Goal: Task Accomplishment & Management: Use online tool/utility

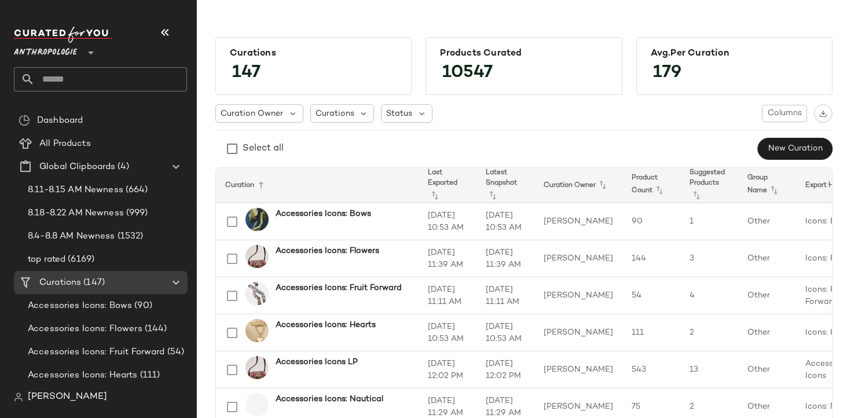
click at [65, 51] on span "Anthropologie" at bounding box center [45, 49] width 63 height 21
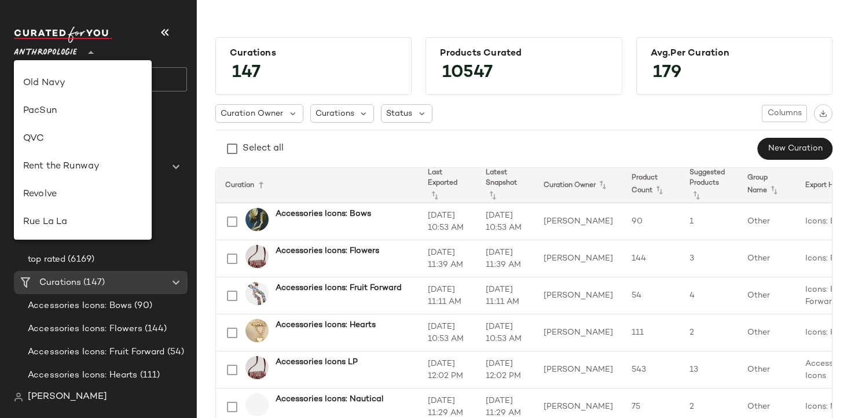
scroll to position [460, 0]
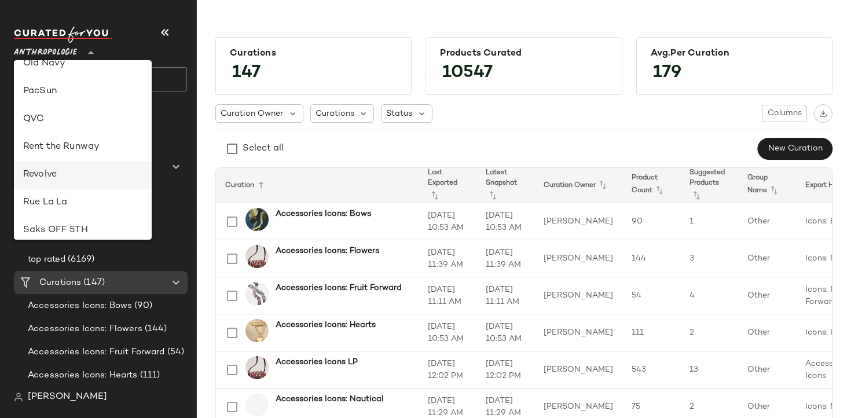
click at [73, 168] on div "Revolve" at bounding box center [82, 175] width 119 height 14
type input "**"
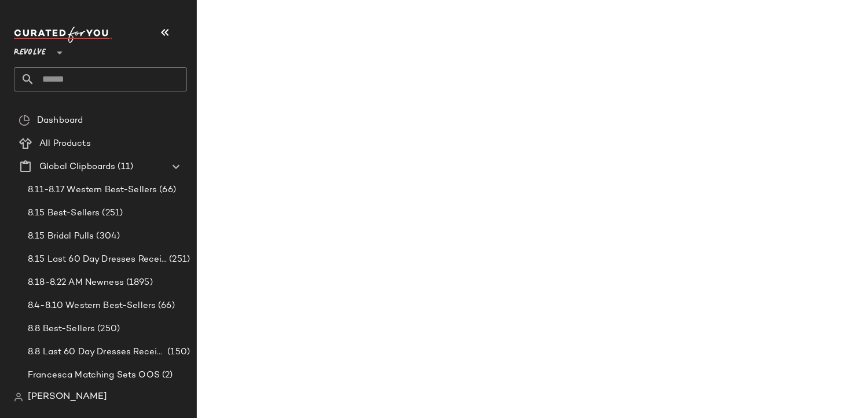
click at [83, 91] on div "Revolve **" at bounding box center [105, 59] width 182 height 72
click at [79, 87] on input "text" at bounding box center [111, 79] width 152 height 24
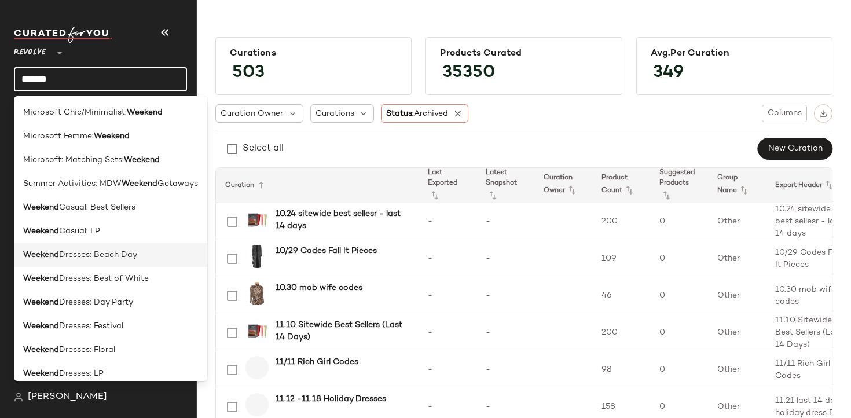
scroll to position [9, 0]
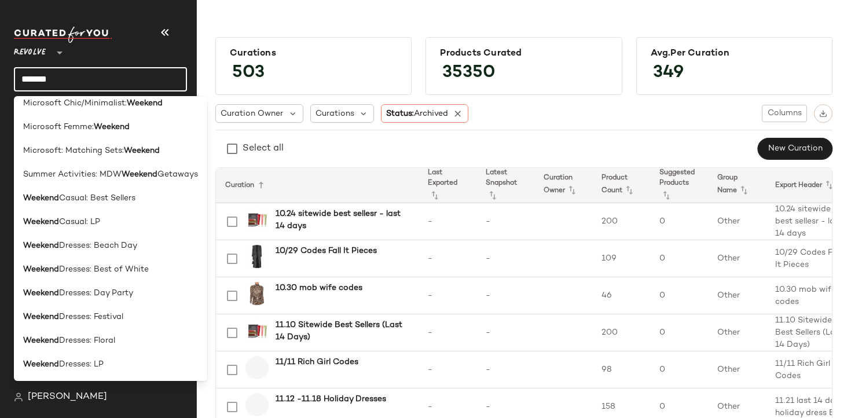
type input "*******"
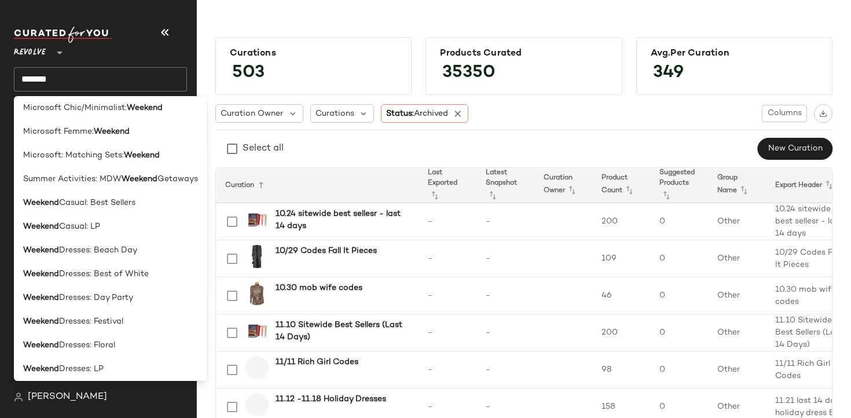
click at [566, 147] on div "Select all New Curation" at bounding box center [523, 148] width 617 height 23
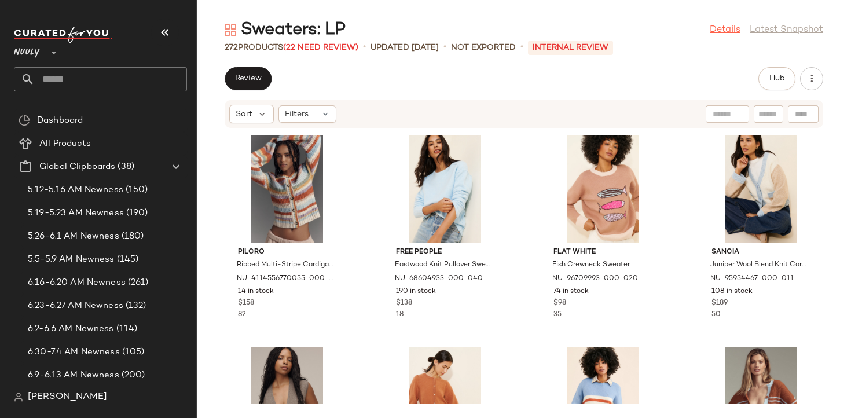
click at [724, 30] on link "Details" at bounding box center [725, 30] width 31 height 14
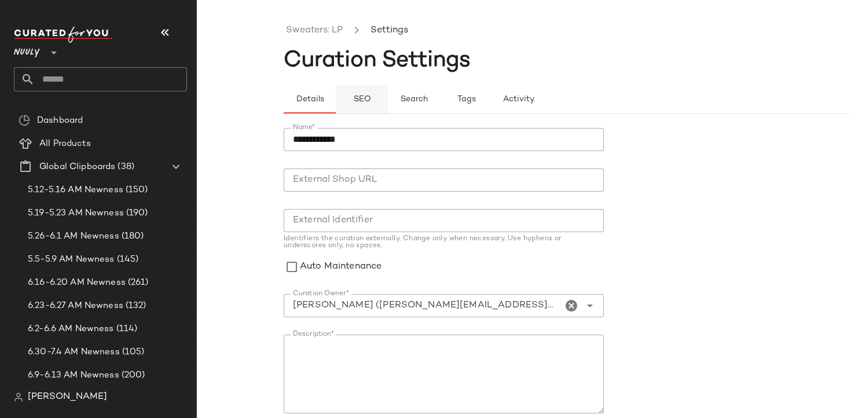
click at [440, 100] on button "SEO" at bounding box center [466, 100] width 52 height 28
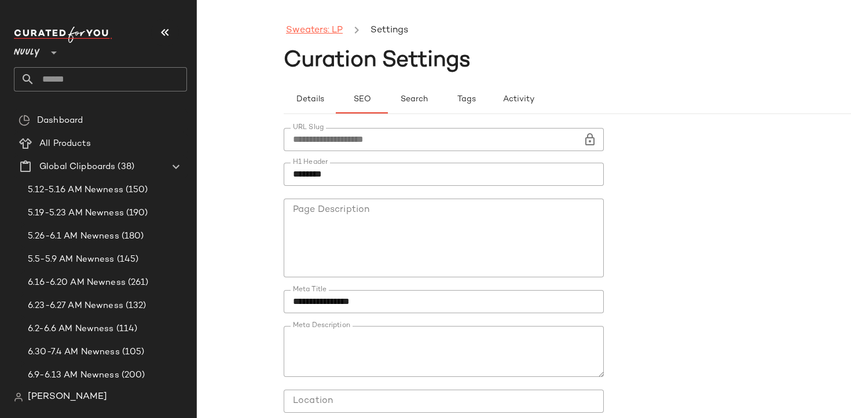
click at [311, 34] on link "Sweaters: LP" at bounding box center [314, 30] width 57 height 15
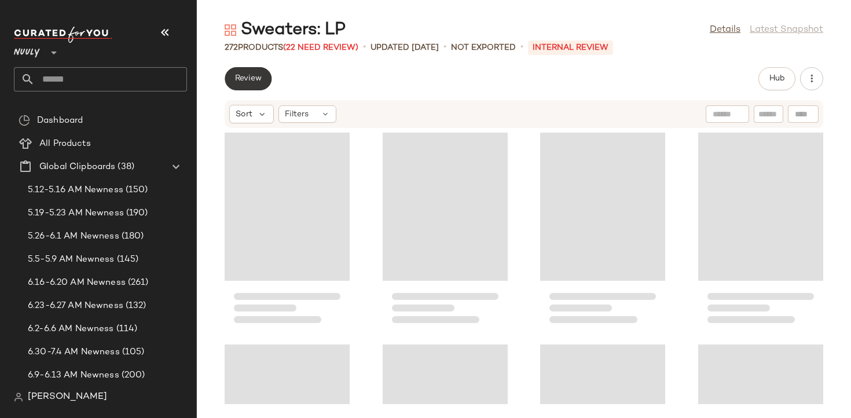
click at [262, 80] on button "Review" at bounding box center [248, 78] width 47 height 23
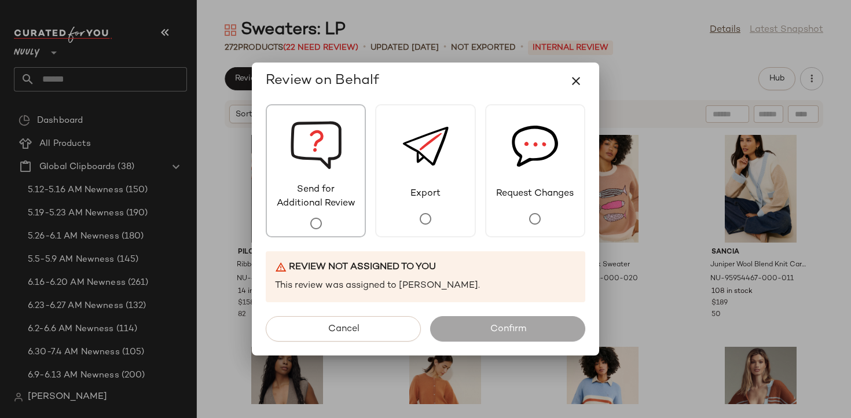
click at [319, 175] on img at bounding box center [316, 144] width 52 height 78
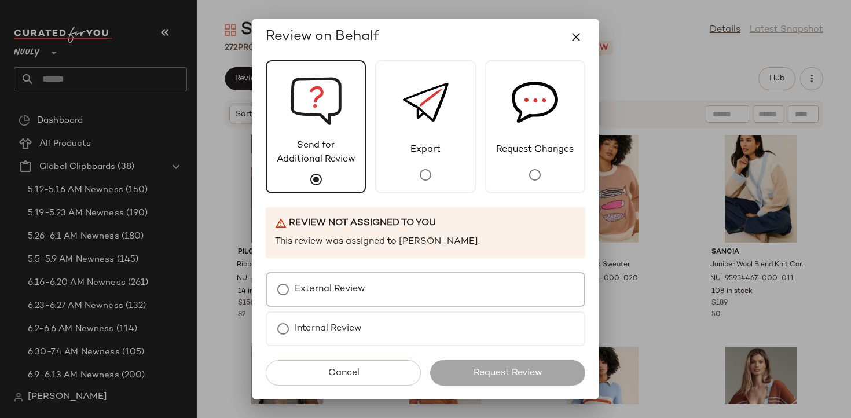
click at [350, 283] on label "External Review" at bounding box center [330, 289] width 71 height 23
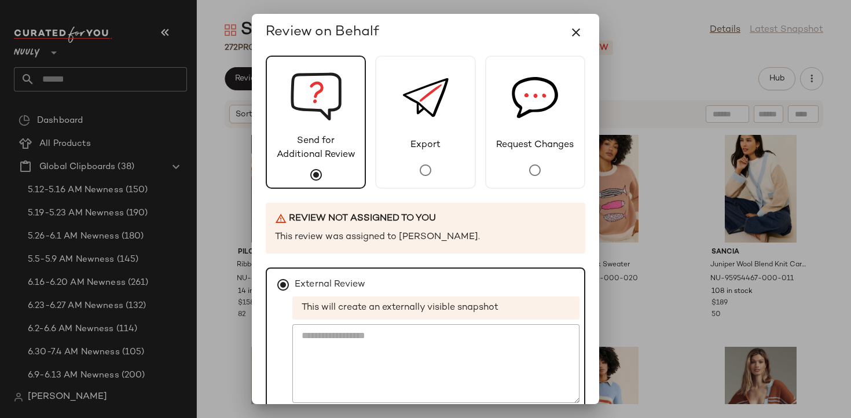
scroll to position [102, 0]
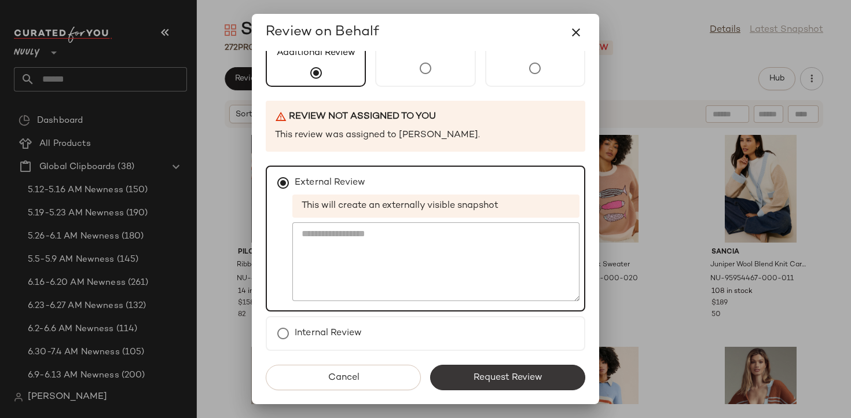
click at [504, 375] on span "Request Review" at bounding box center [507, 377] width 69 height 11
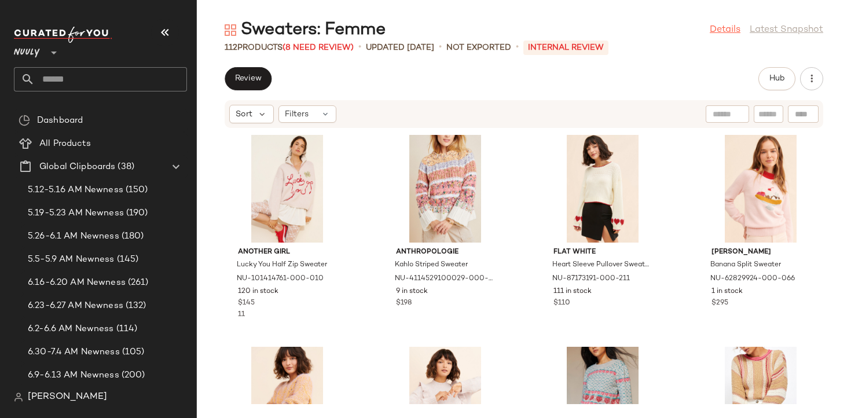
click at [720, 28] on link "Details" at bounding box center [725, 30] width 31 height 14
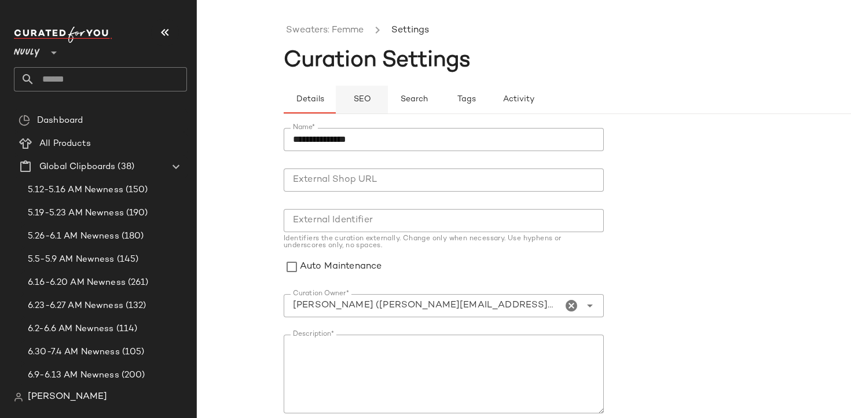
click at [440, 98] on button "SEO" at bounding box center [466, 100] width 52 height 28
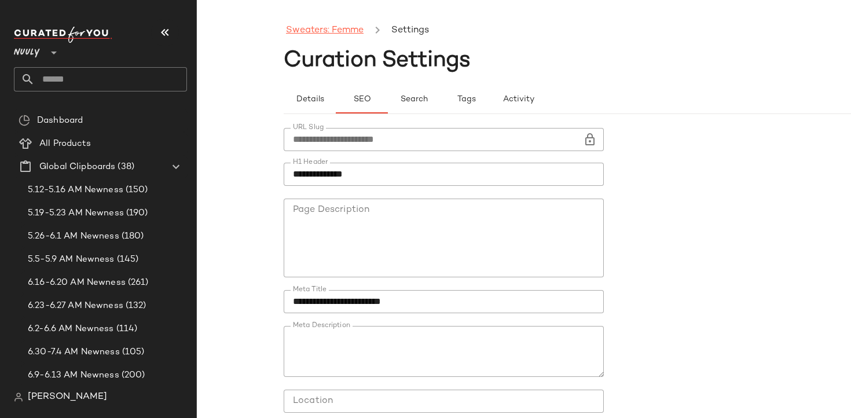
click at [339, 36] on link "Sweaters: Femme" at bounding box center [325, 30] width 78 height 15
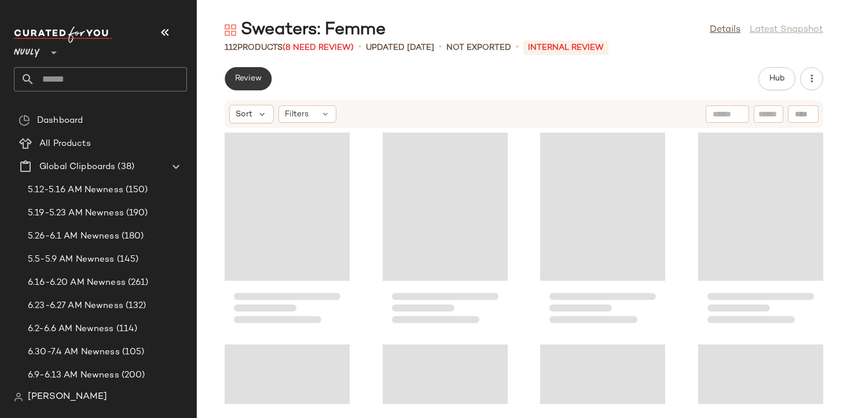
click at [259, 79] on span "Review" at bounding box center [247, 78] width 27 height 9
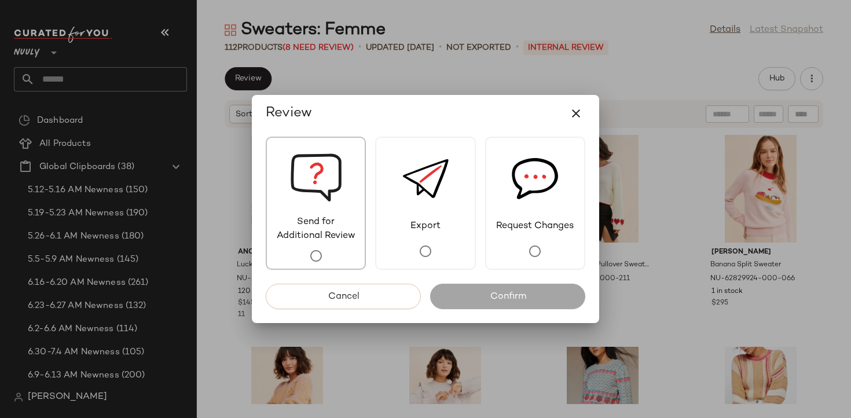
click at [336, 190] on img at bounding box center [316, 177] width 52 height 78
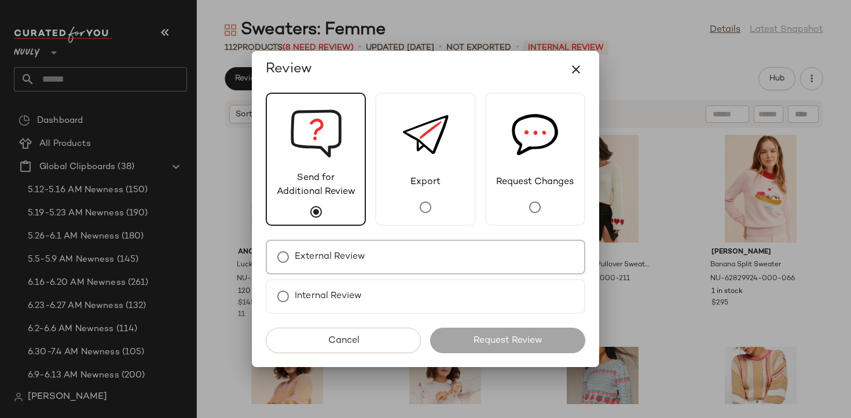
click at [330, 252] on label "External Review" at bounding box center [330, 256] width 71 height 23
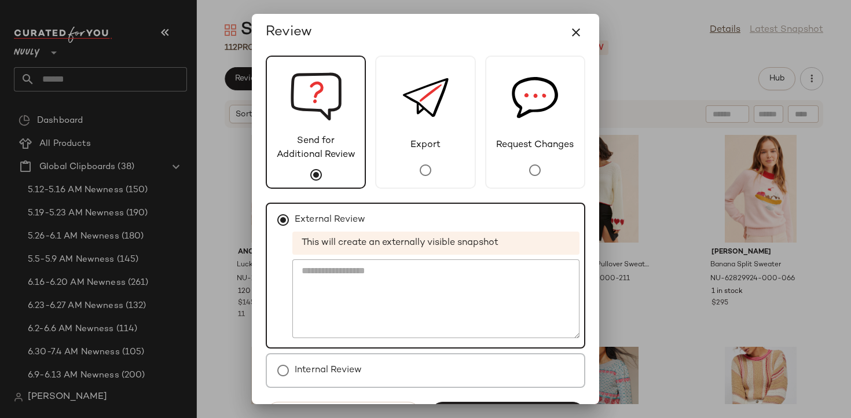
scroll to position [37, 0]
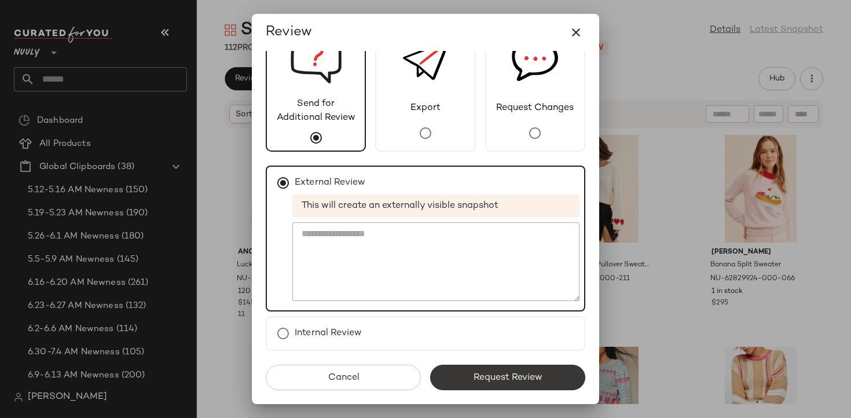
click at [503, 366] on button "Request Review" at bounding box center [507, 377] width 155 height 25
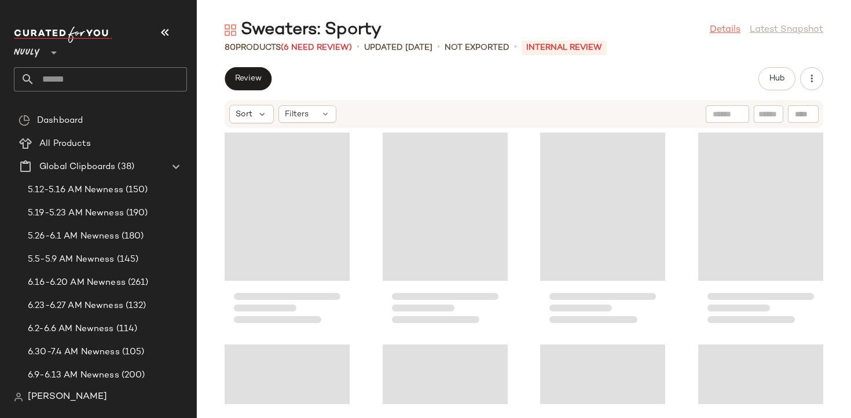
click at [720, 27] on link "Details" at bounding box center [725, 30] width 31 height 14
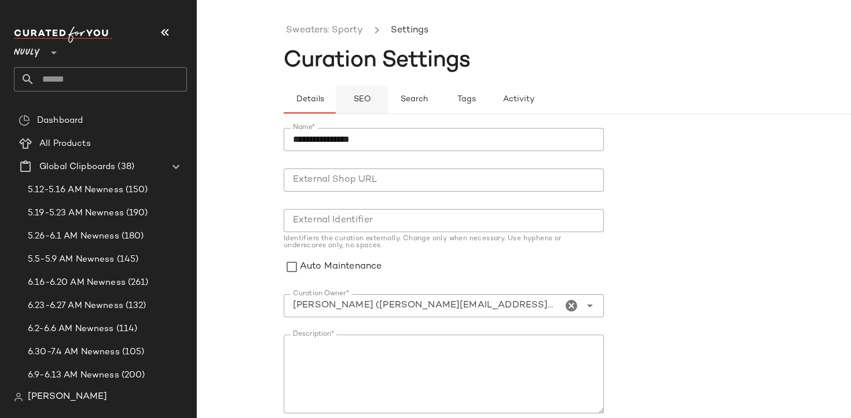
click at [440, 89] on button "SEO" at bounding box center [466, 100] width 52 height 28
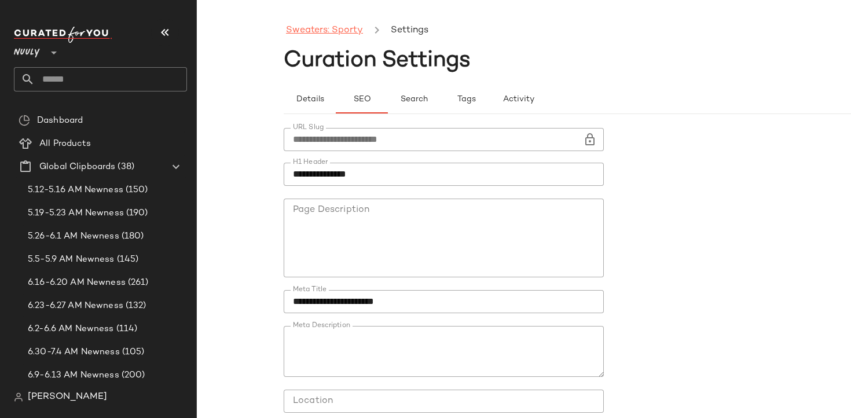
click at [345, 34] on link "Sweaters: Sporty" at bounding box center [324, 30] width 77 height 15
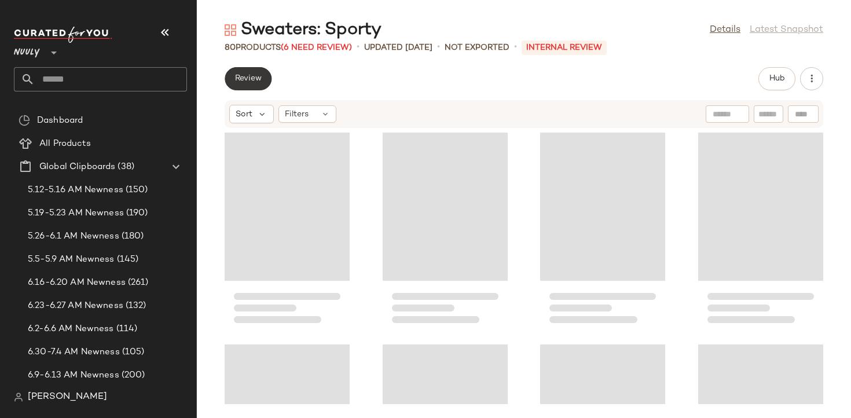
click at [259, 77] on span "Review" at bounding box center [247, 78] width 27 height 9
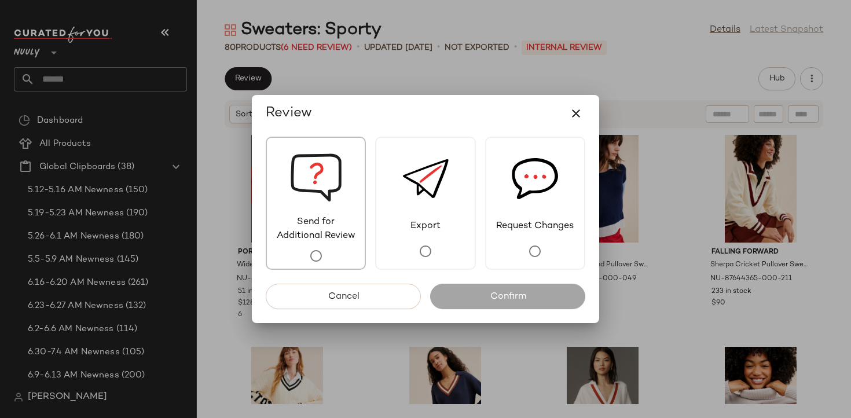
click at [302, 173] on img at bounding box center [316, 177] width 52 height 78
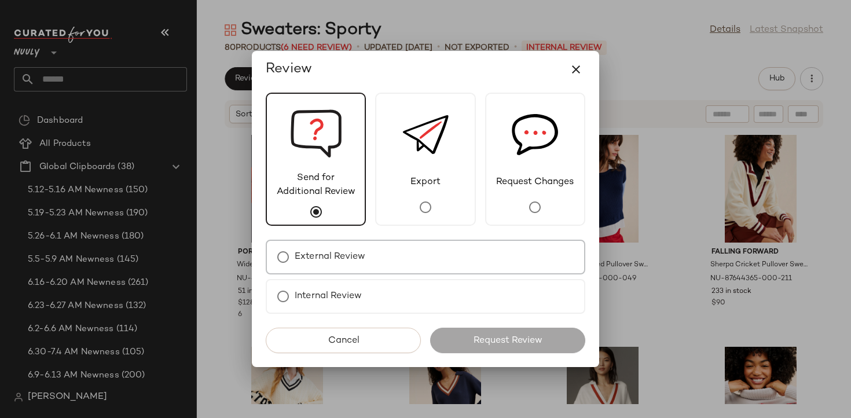
click at [312, 259] on label "External Review" at bounding box center [330, 256] width 71 height 23
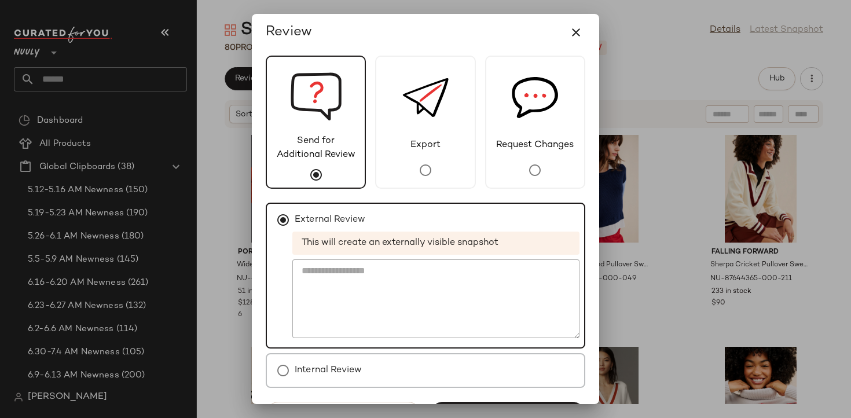
scroll to position [37, 0]
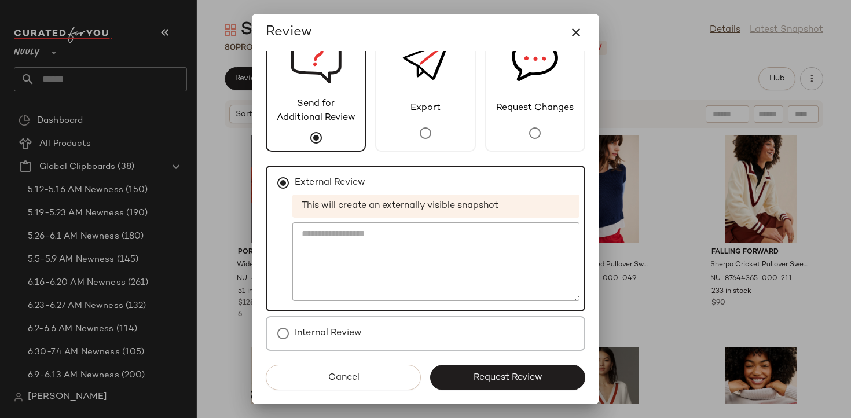
click at [479, 368] on button "Request Review" at bounding box center [507, 377] width 155 height 25
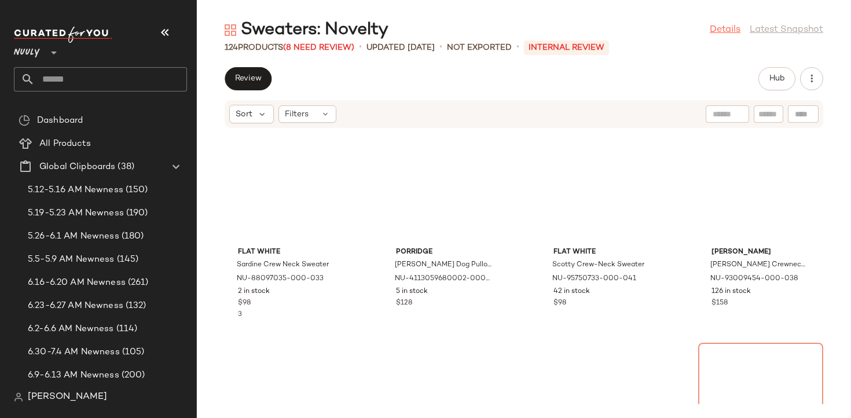
click at [725, 31] on link "Details" at bounding box center [725, 30] width 31 height 14
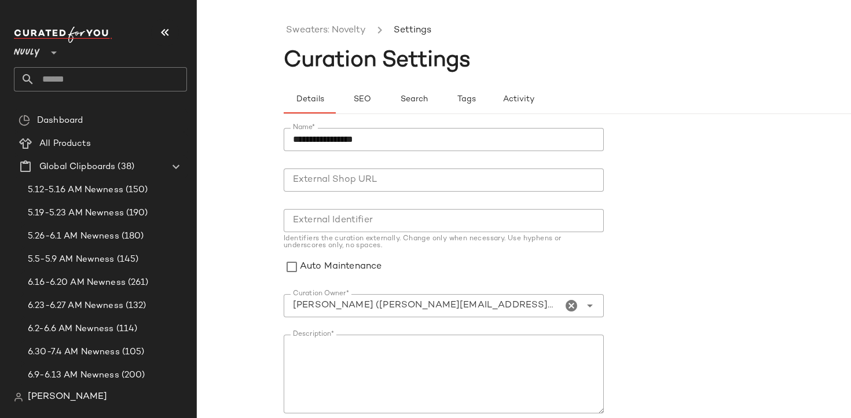
click at [335, 85] on div "Details SEO Search Tags Activity" at bounding box center [611, 93] width 654 height 42
click at [440, 89] on button "SEO" at bounding box center [466, 100] width 52 height 28
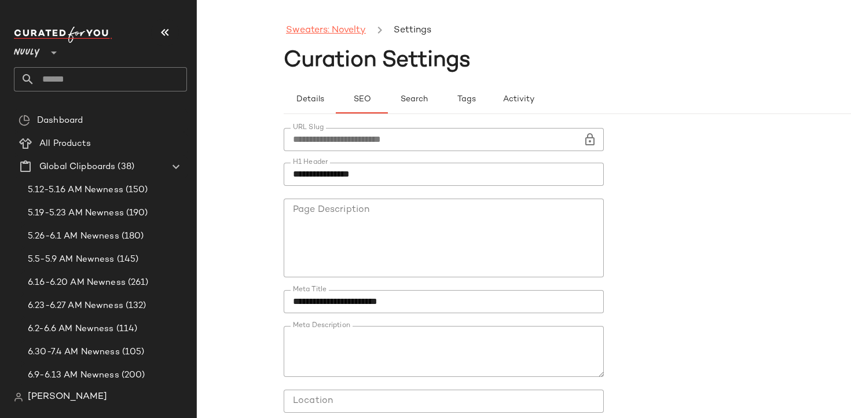
click at [342, 32] on link "Sweaters: Novelty" at bounding box center [326, 30] width 80 height 15
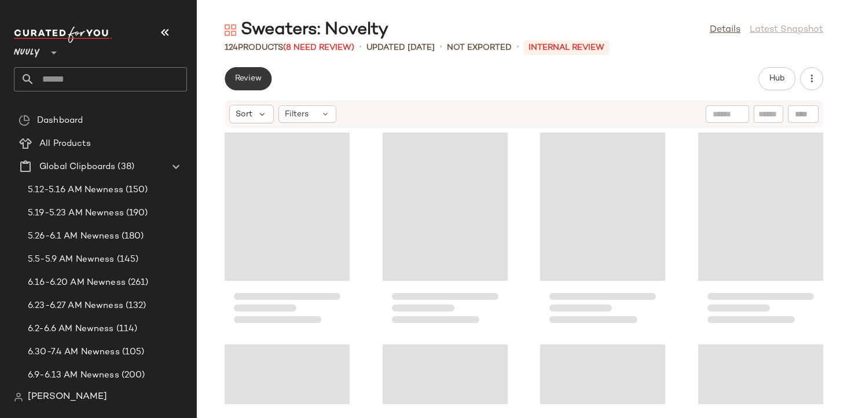
click at [266, 82] on button "Review" at bounding box center [248, 78] width 47 height 23
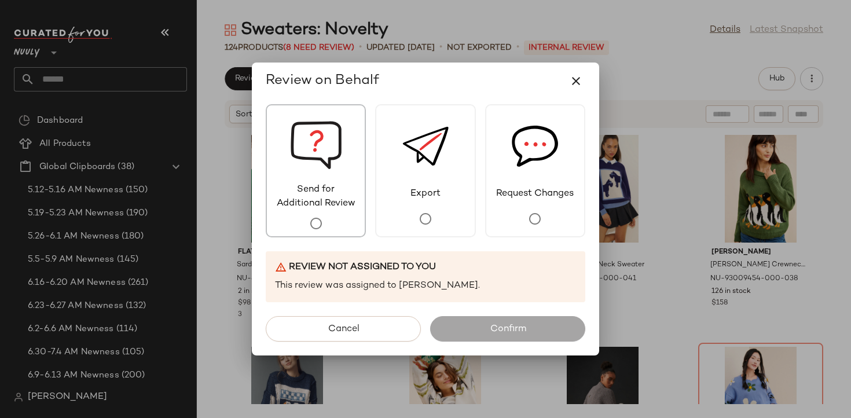
click at [317, 188] on span "Send for Additional Review" at bounding box center [316, 197] width 98 height 28
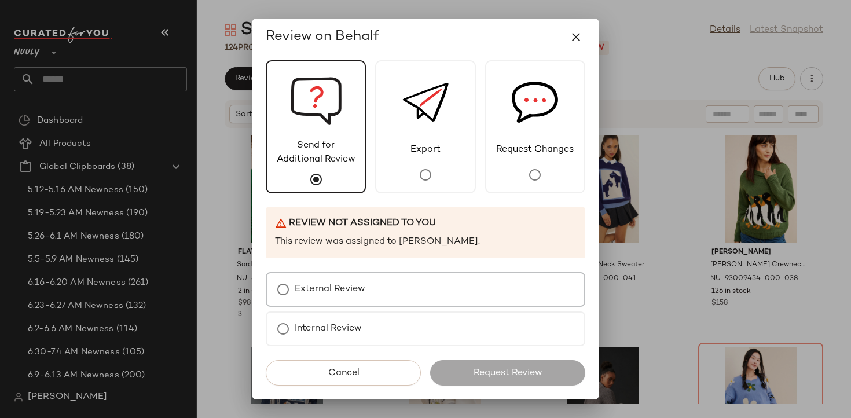
click at [327, 277] on div "External Review" at bounding box center [426, 289] width 320 height 35
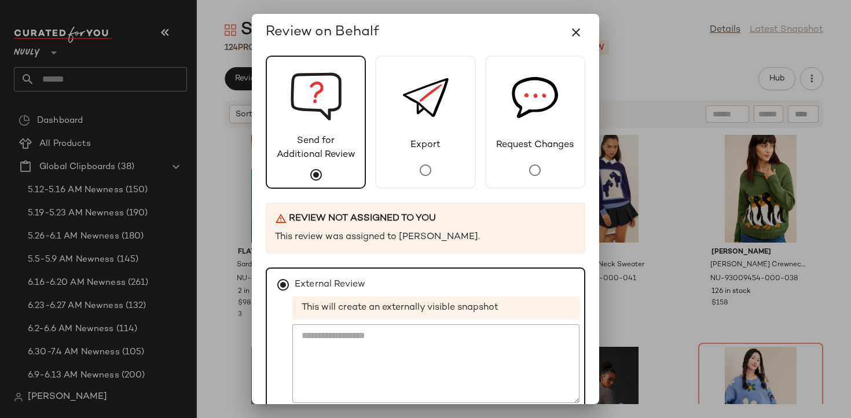
scroll to position [102, 0]
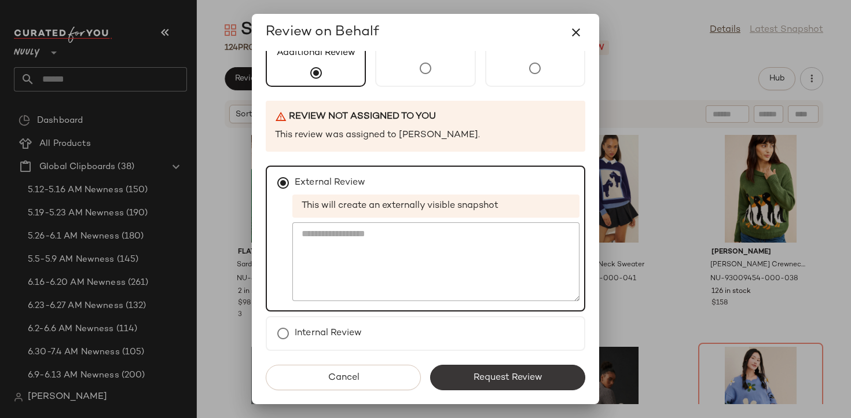
click at [491, 388] on button "Request Review" at bounding box center [507, 377] width 155 height 25
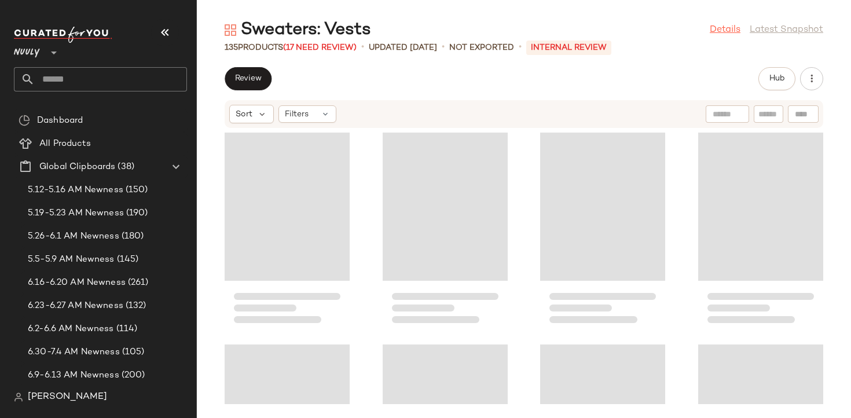
click at [718, 32] on link "Details" at bounding box center [725, 30] width 31 height 14
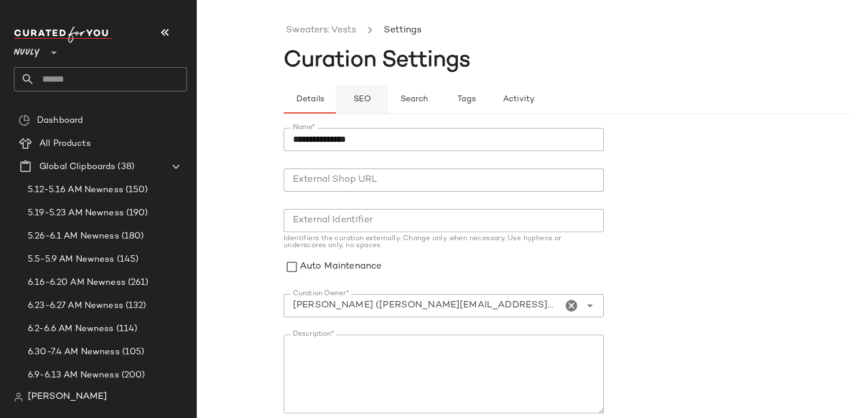
click at [369, 100] on span "SEO" at bounding box center [362, 99] width 18 height 9
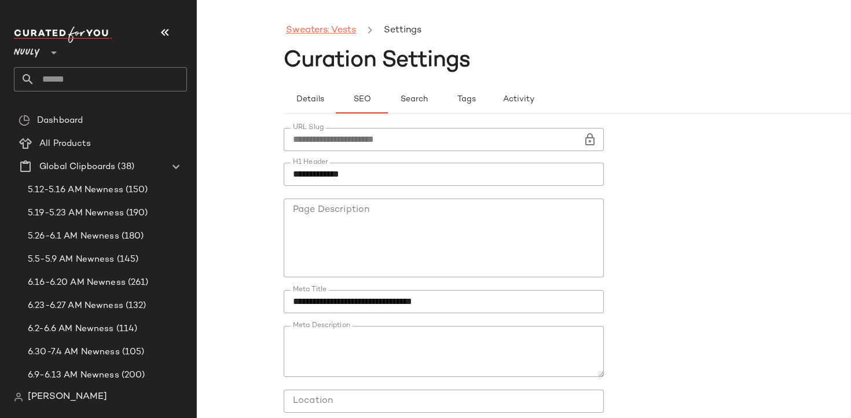
click at [341, 32] on link "Sweaters: Vests" at bounding box center [321, 30] width 70 height 15
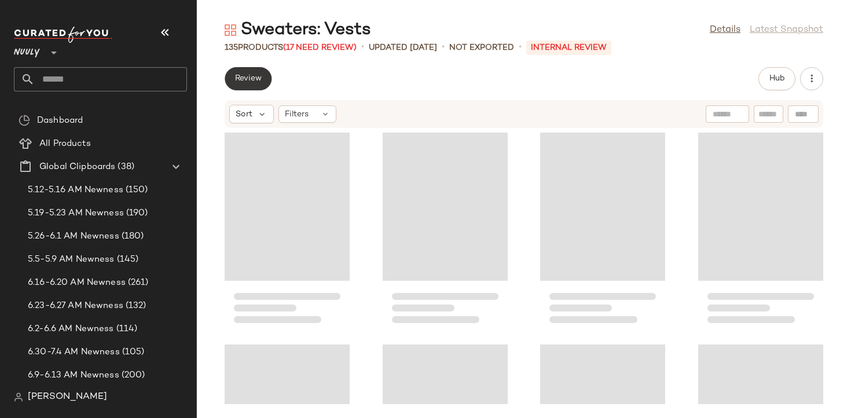
click at [254, 79] on span "Review" at bounding box center [247, 78] width 27 height 9
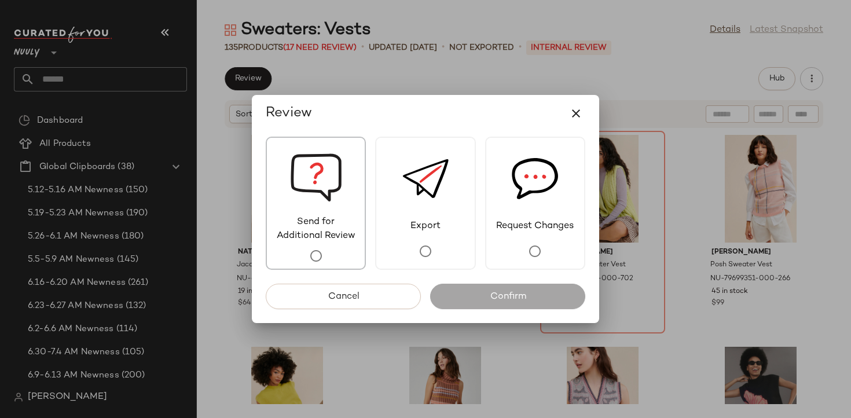
click at [312, 179] on img at bounding box center [316, 177] width 52 height 78
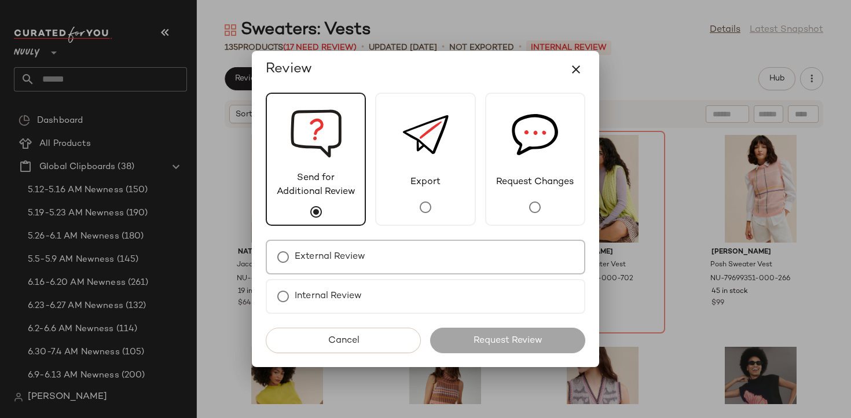
click at [353, 269] on div "External Review" at bounding box center [426, 257] width 320 height 35
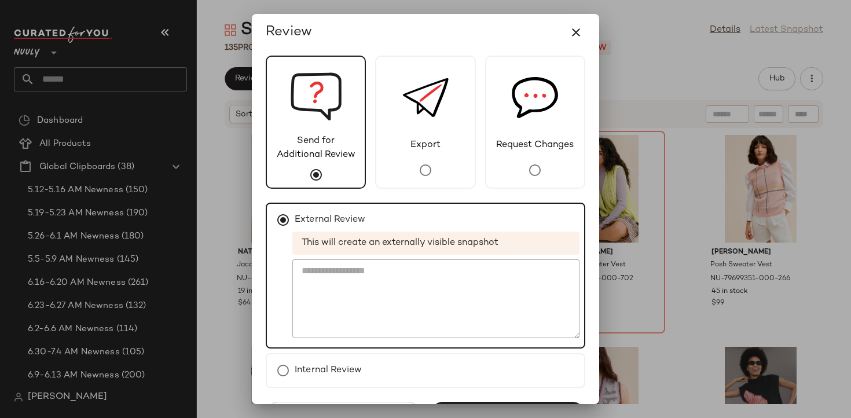
scroll to position [37, 0]
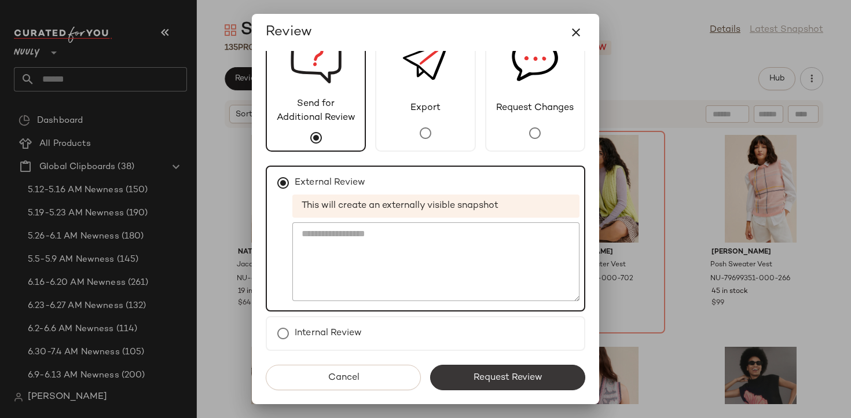
click at [475, 378] on span "Request Review" at bounding box center [507, 377] width 69 height 11
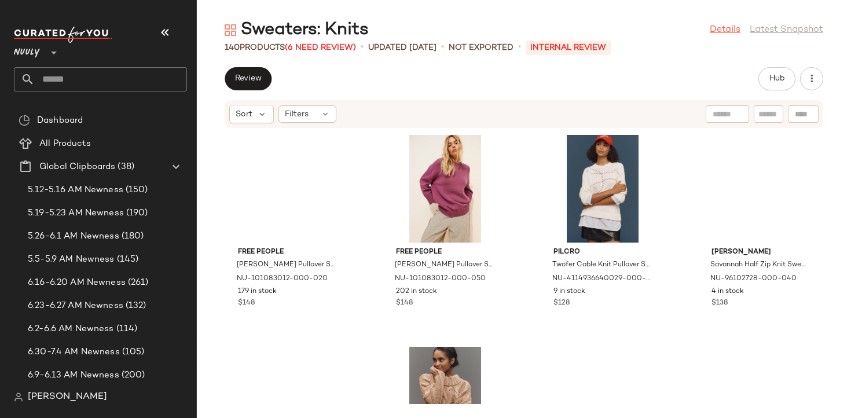
click at [723, 32] on link "Details" at bounding box center [725, 30] width 31 height 14
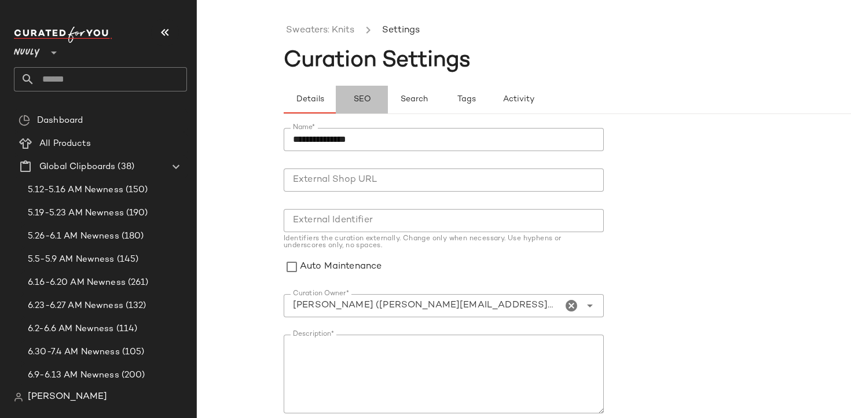
click at [440, 102] on button "SEO" at bounding box center [466, 100] width 52 height 28
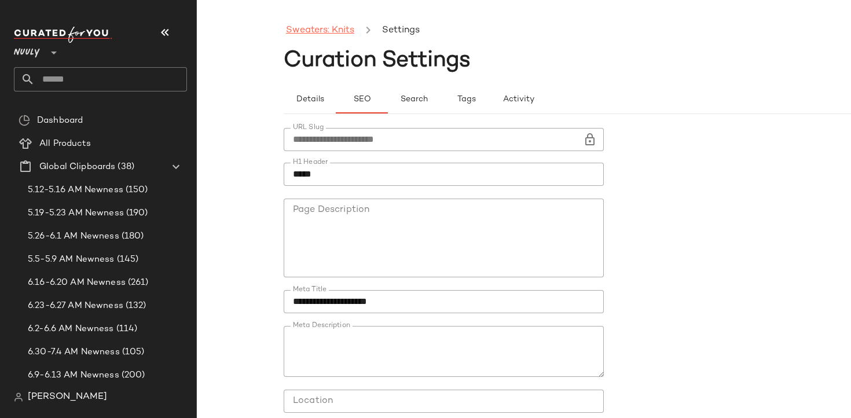
click at [346, 29] on link "Sweaters: Knits" at bounding box center [320, 30] width 68 height 15
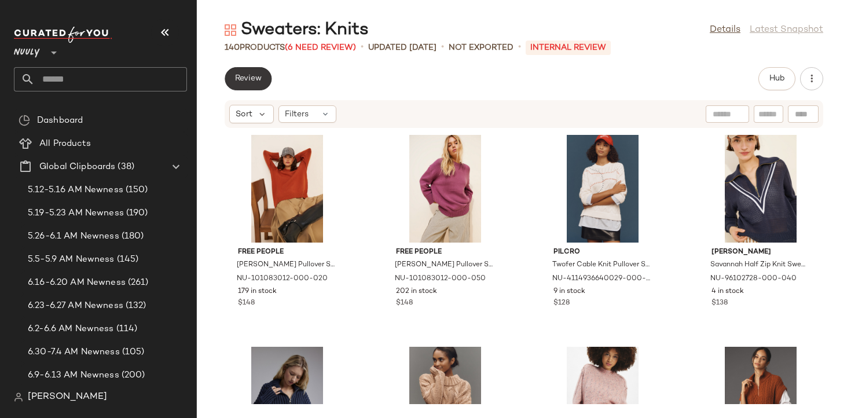
click at [268, 81] on button "Review" at bounding box center [248, 78] width 47 height 23
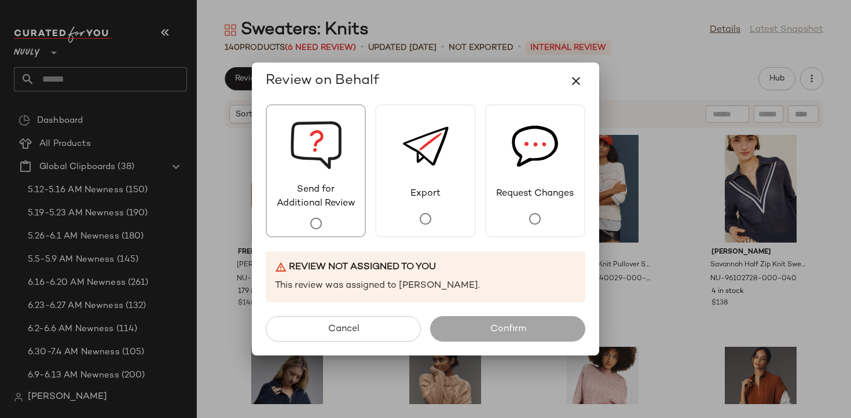
click at [300, 167] on img at bounding box center [316, 144] width 52 height 78
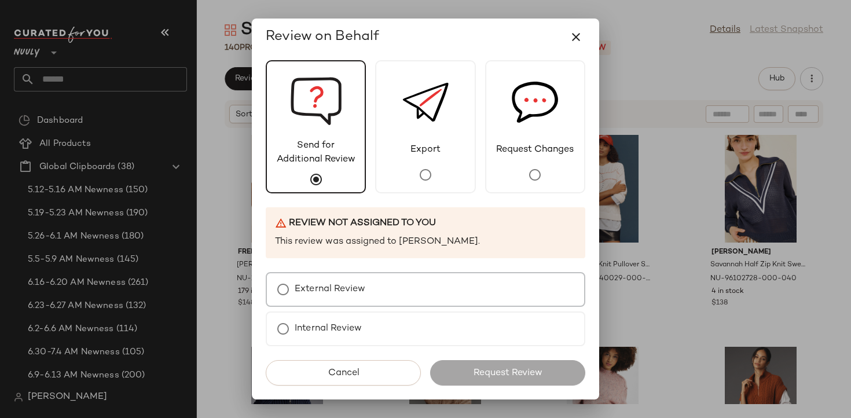
click at [379, 284] on div "External Review" at bounding box center [426, 289] width 320 height 35
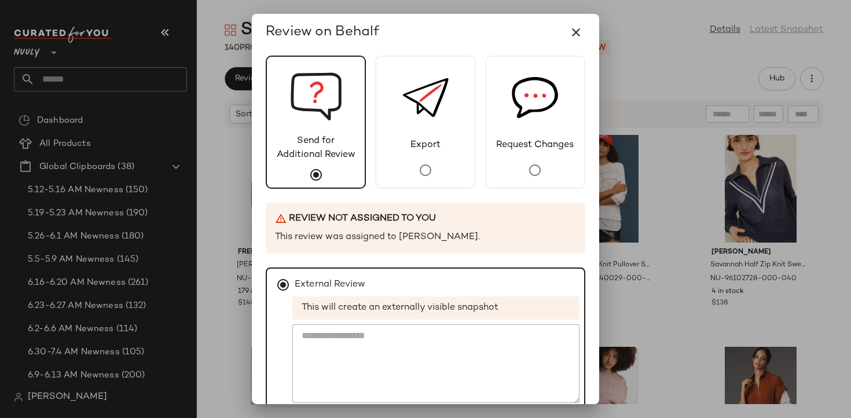
scroll to position [102, 0]
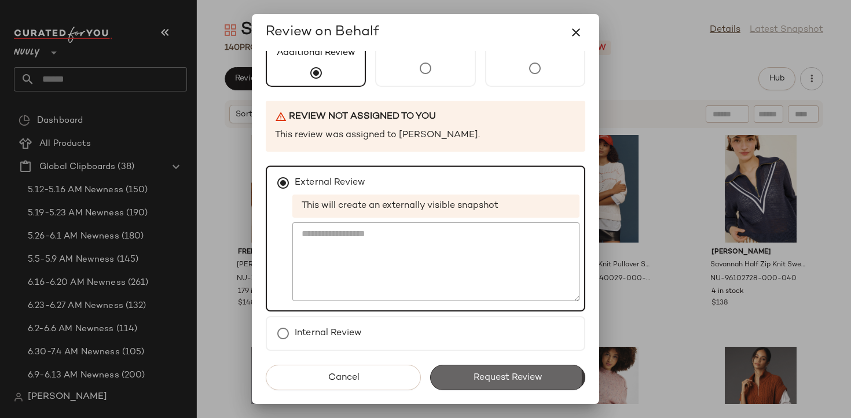
click at [475, 379] on span "Request Review" at bounding box center [507, 377] width 69 height 11
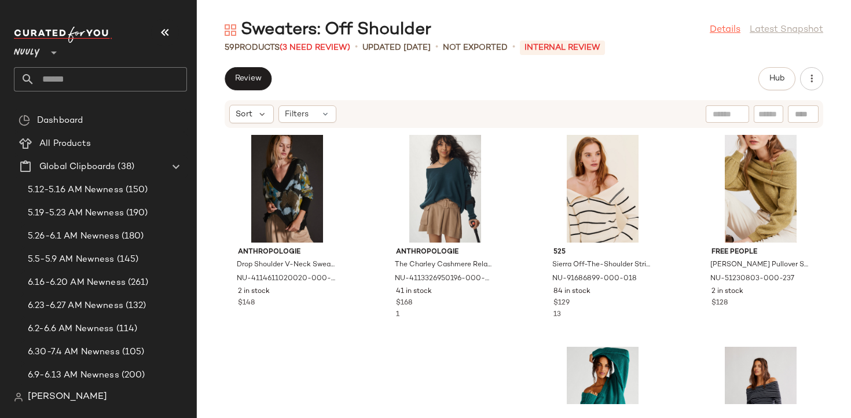
click at [718, 36] on link "Details" at bounding box center [725, 30] width 31 height 14
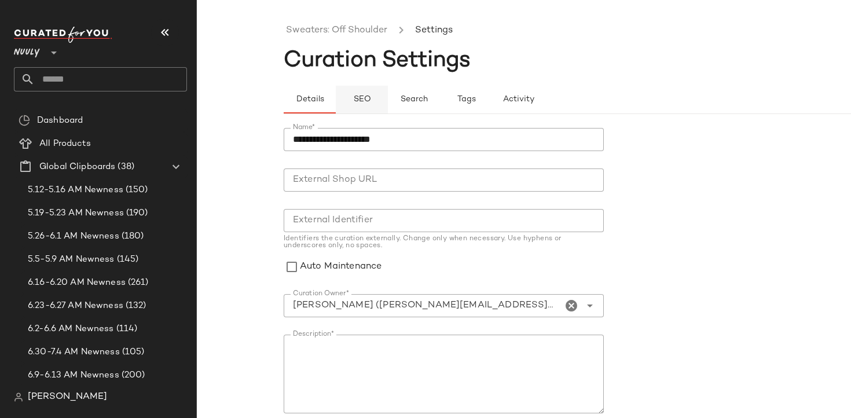
click at [366, 96] on span "SEO" at bounding box center [362, 99] width 18 height 9
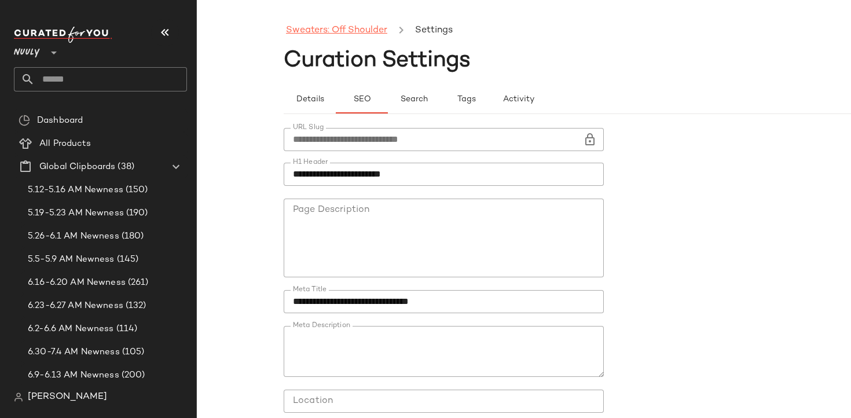
click at [346, 30] on link "Sweaters: Off Shoulder" at bounding box center [336, 30] width 101 height 15
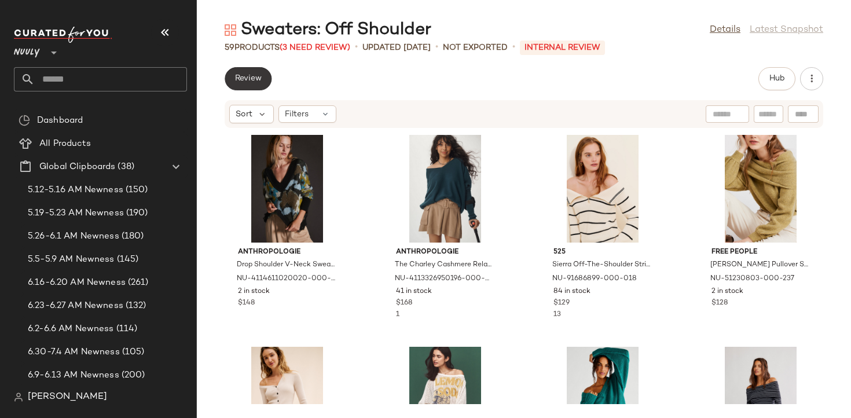
click at [257, 75] on span "Review" at bounding box center [247, 78] width 27 height 9
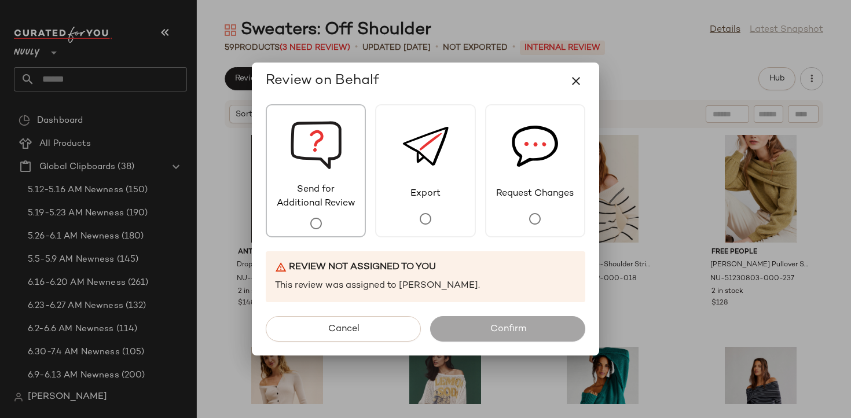
click at [304, 158] on img at bounding box center [316, 144] width 52 height 78
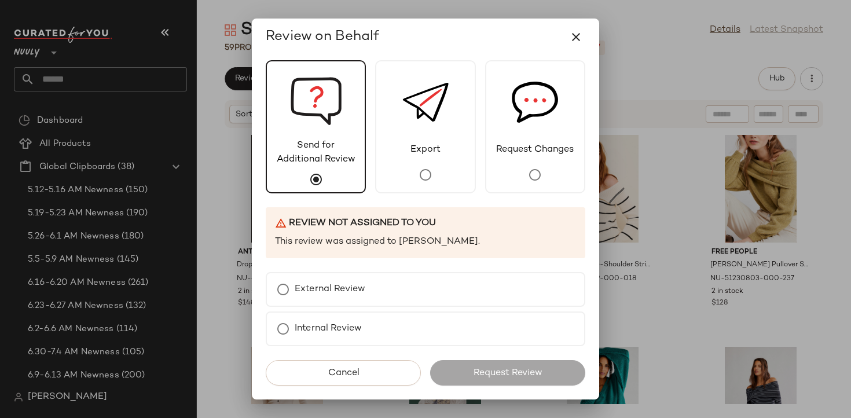
click at [325, 271] on div "Send for Additional Review Export Request Changes Review not assigned to you Th…" at bounding box center [425, 228] width 347 height 344
click at [315, 283] on label "External Review" at bounding box center [330, 289] width 71 height 23
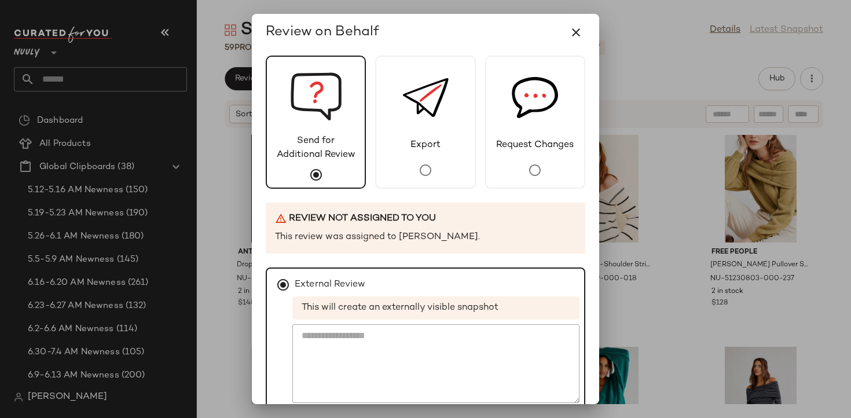
click at [323, 291] on label "External Review" at bounding box center [330, 284] width 71 height 23
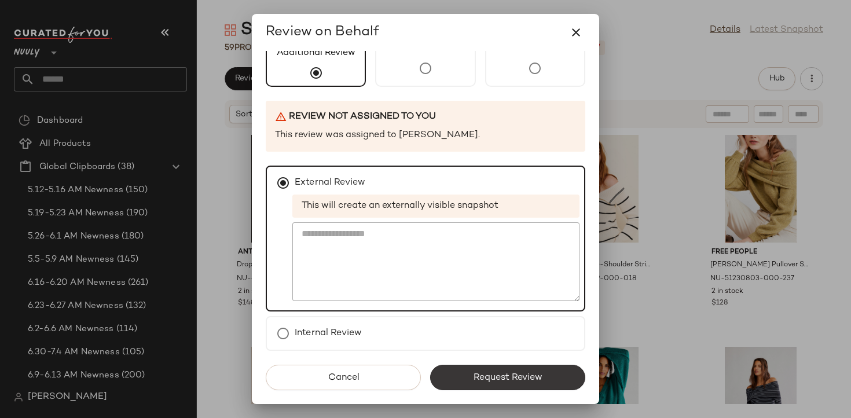
click at [479, 380] on span "Request Review" at bounding box center [507, 377] width 69 height 11
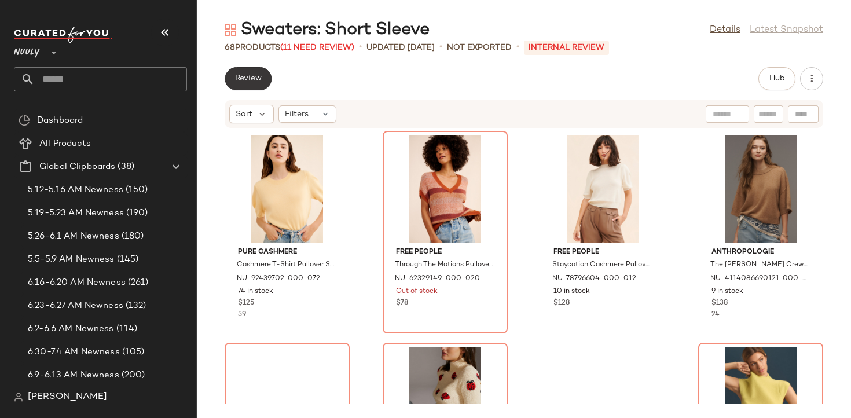
click at [258, 75] on span "Review" at bounding box center [247, 78] width 27 height 9
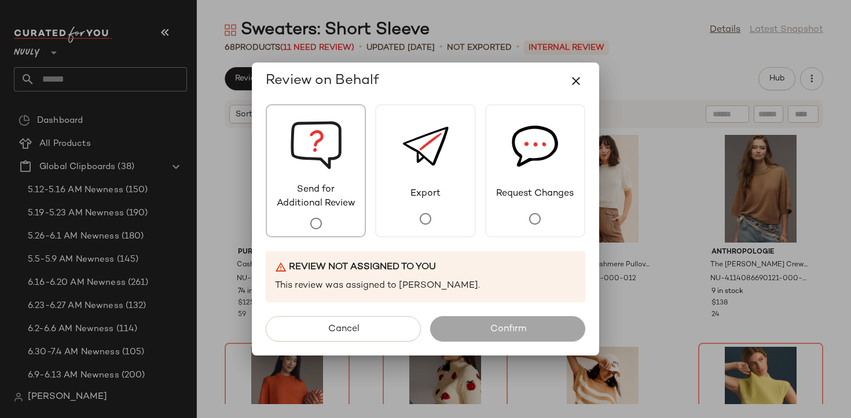
click at [319, 171] on img at bounding box center [316, 144] width 52 height 78
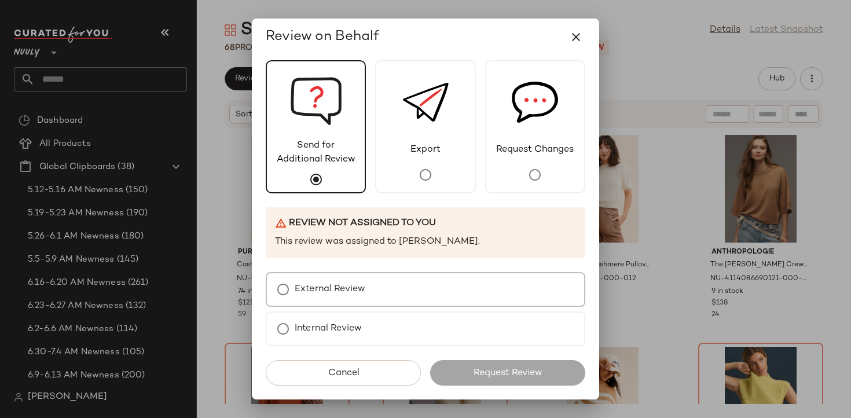
click at [332, 284] on label "External Review" at bounding box center [330, 289] width 71 height 23
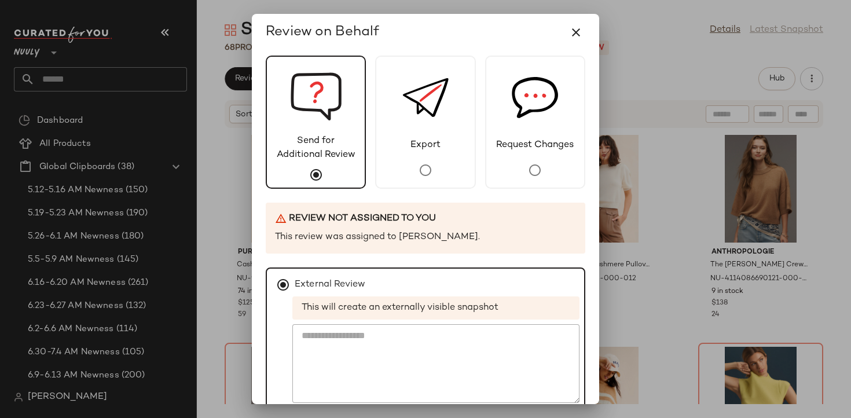
scroll to position [102, 0]
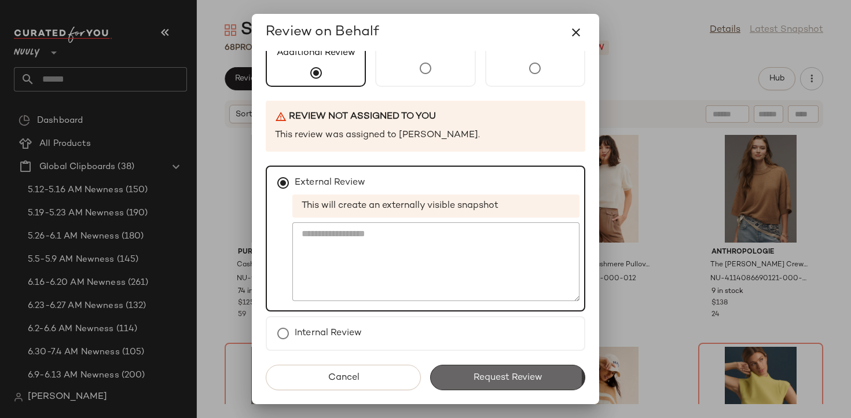
click at [460, 370] on button "Request Review" at bounding box center [507, 377] width 155 height 25
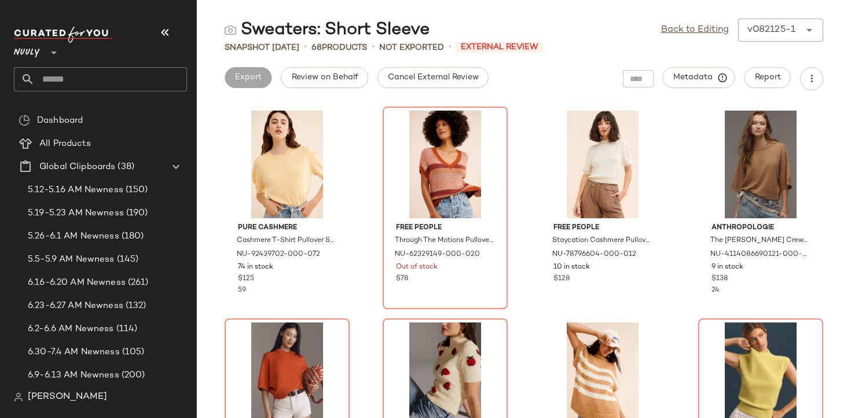
click at [702, 104] on div "Sweaters: Short Sleeve Back to Editing v082125-1 ****** Snapshot Aug 21st • 68 …" at bounding box center [524, 218] width 654 height 399
click at [698, 88] on div "Metadata" at bounding box center [699, 78] width 72 height 23
click at [698, 81] on span "Metadata" at bounding box center [699, 77] width 53 height 10
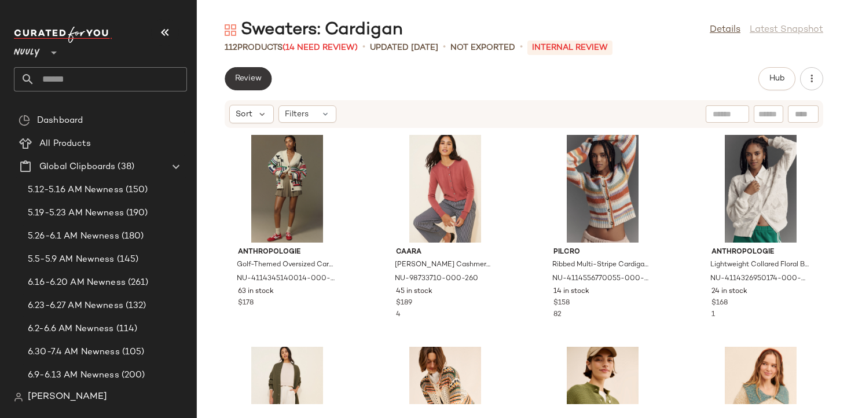
click at [244, 82] on span "Review" at bounding box center [247, 78] width 27 height 9
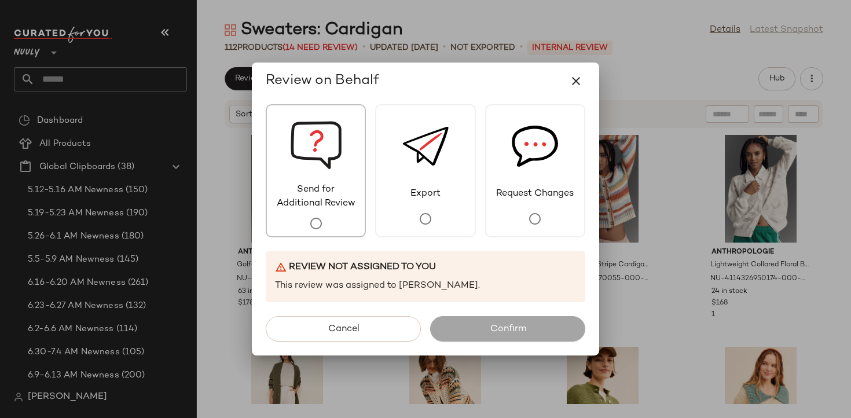
click at [298, 153] on img at bounding box center [316, 144] width 52 height 78
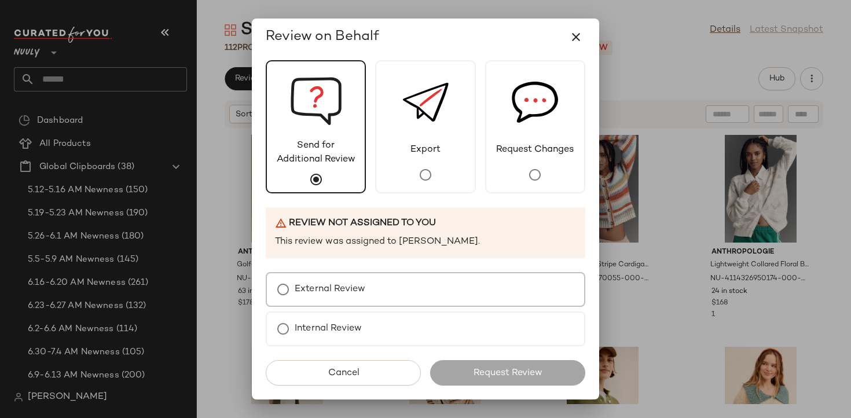
click at [335, 289] on label "External Review" at bounding box center [330, 289] width 71 height 23
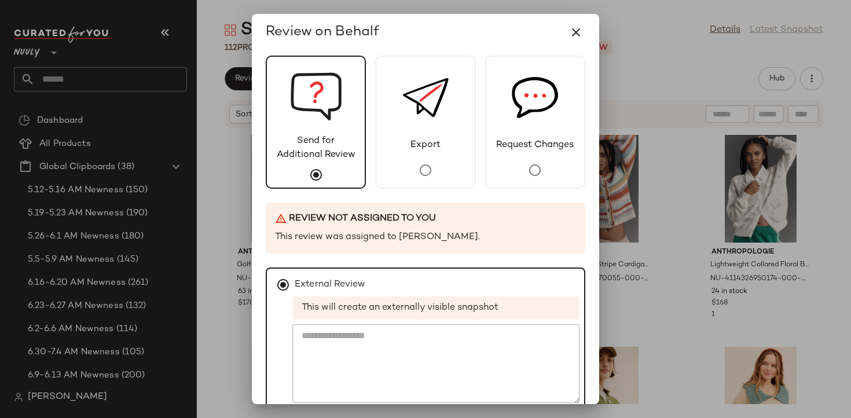
scroll to position [102, 0]
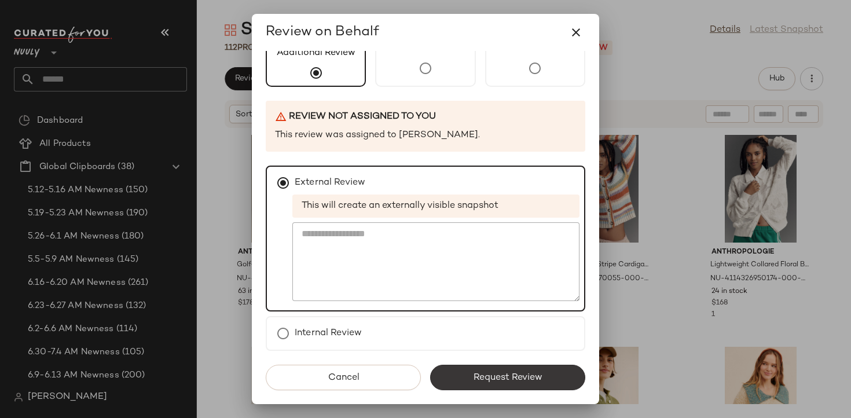
click at [480, 385] on button "Request Review" at bounding box center [507, 377] width 155 height 25
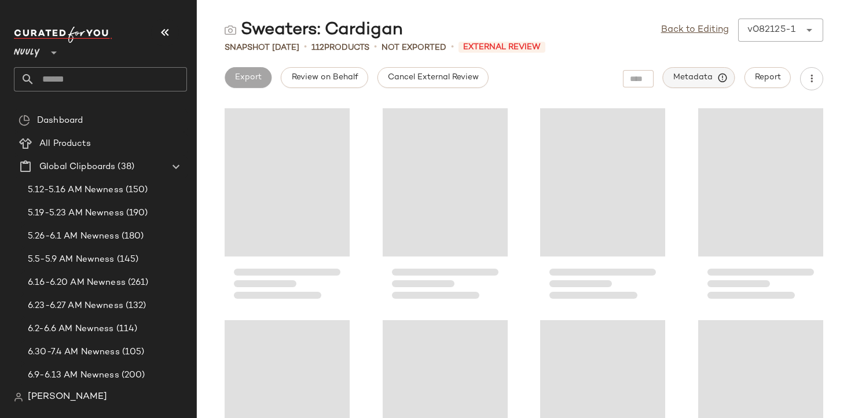
click at [685, 78] on span "Metadata" at bounding box center [699, 77] width 53 height 10
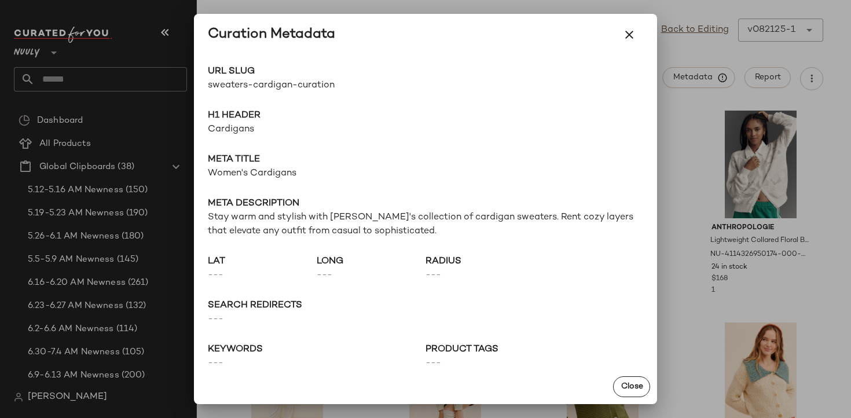
click at [673, 128] on div at bounding box center [425, 209] width 851 height 418
